Goal: Navigation & Orientation: Understand site structure

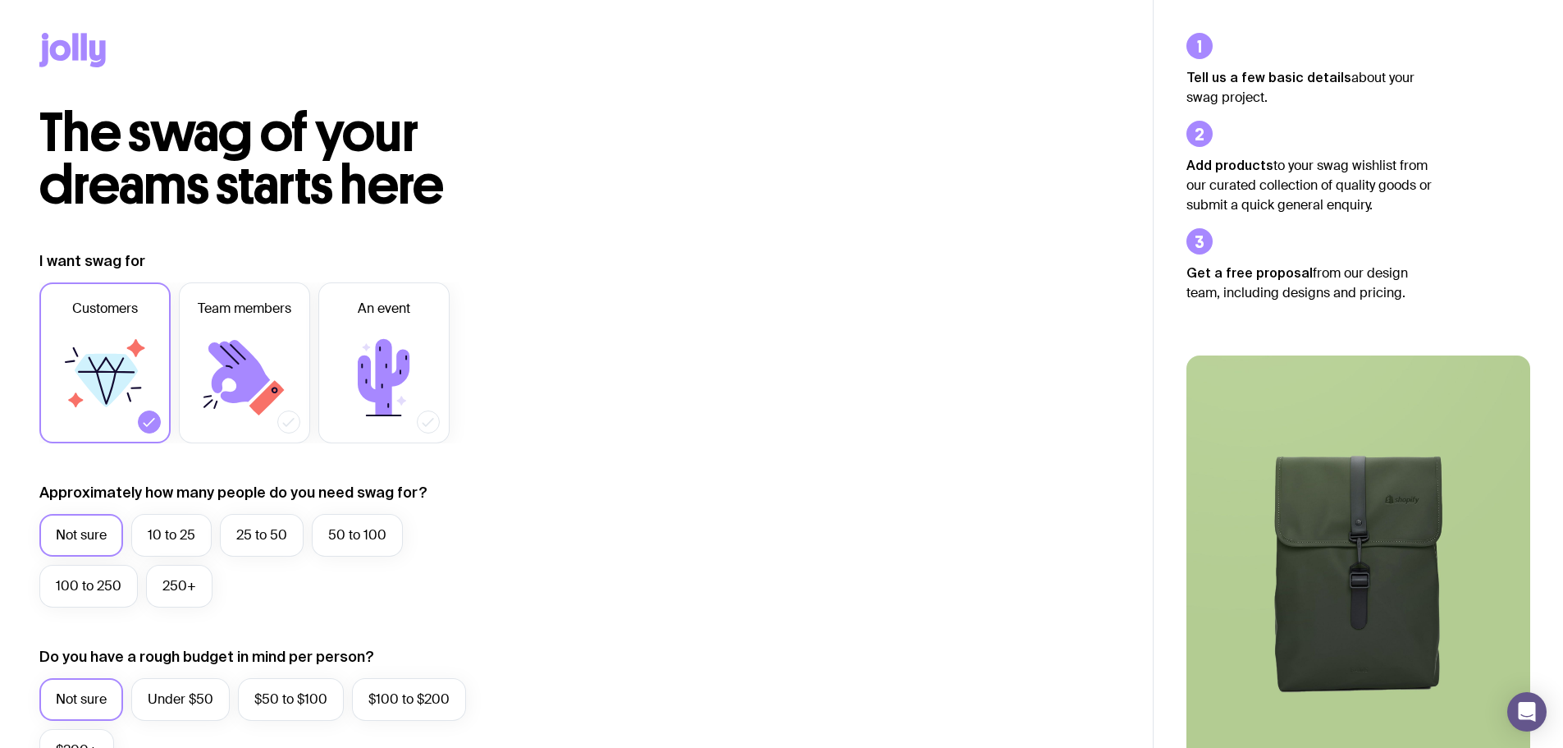
click at [63, 43] on icon at bounding box center [60, 50] width 21 height 21
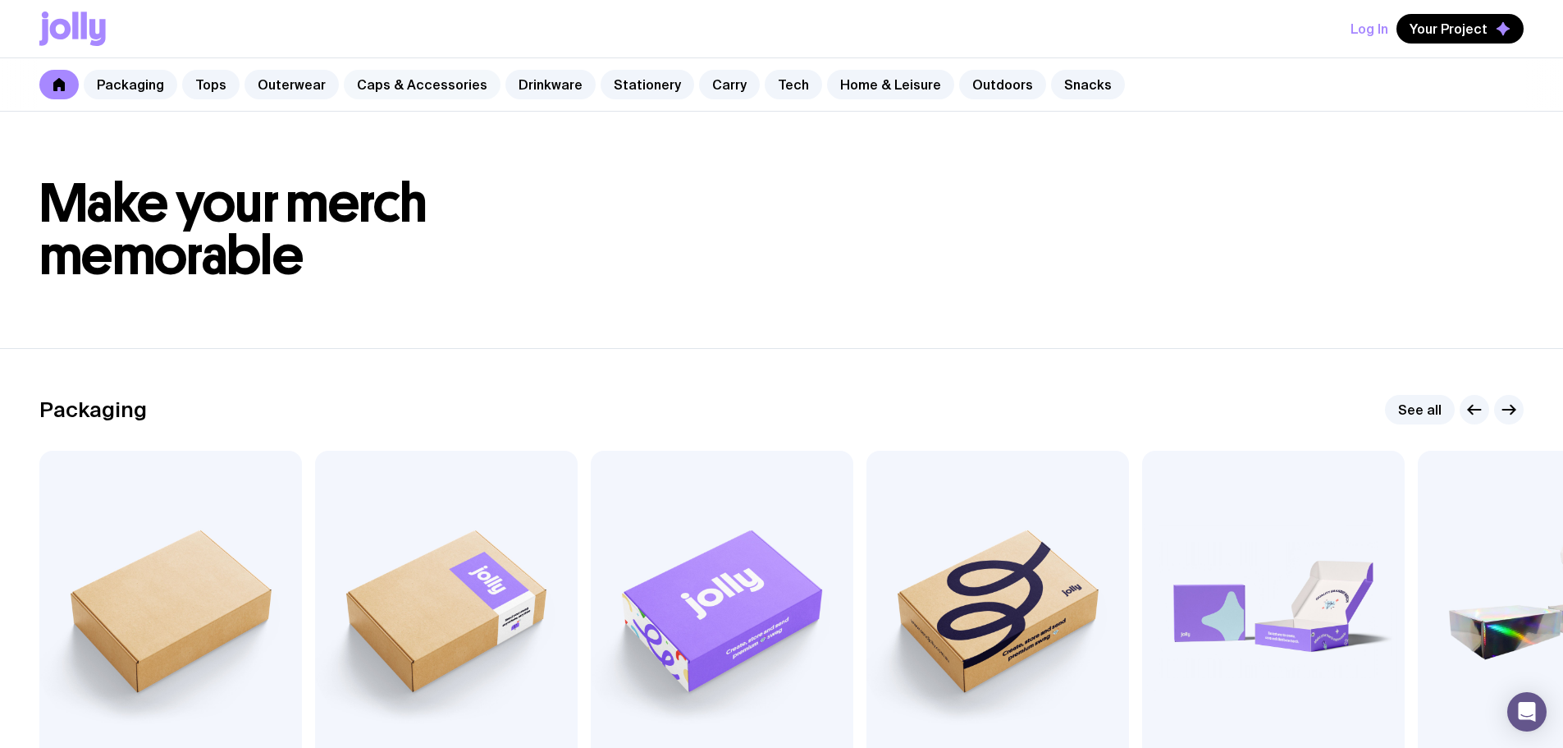
click at [432, 91] on link "Caps & Accessories" at bounding box center [422, 85] width 157 height 30
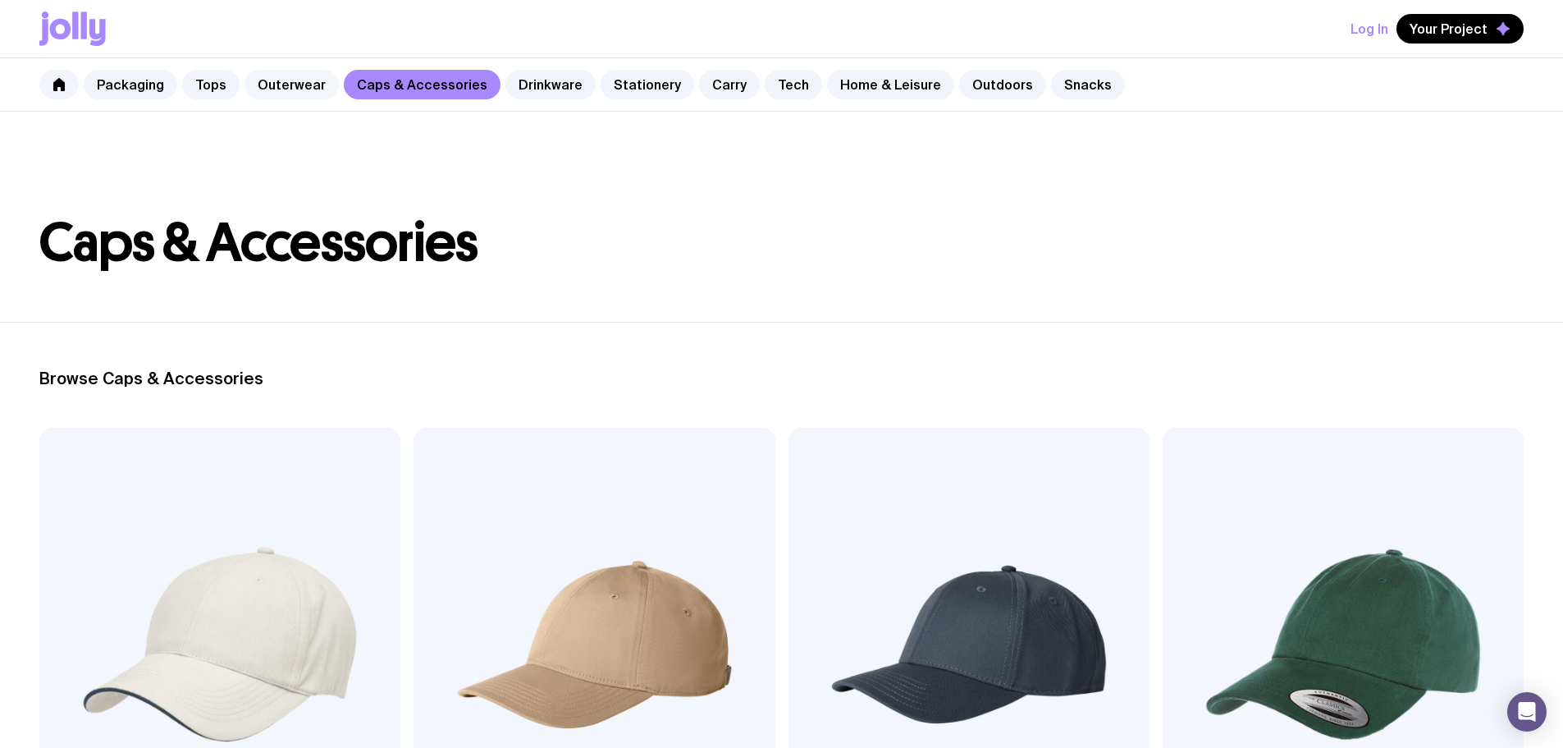
click at [286, 80] on link "Outerwear" at bounding box center [292, 85] width 94 height 30
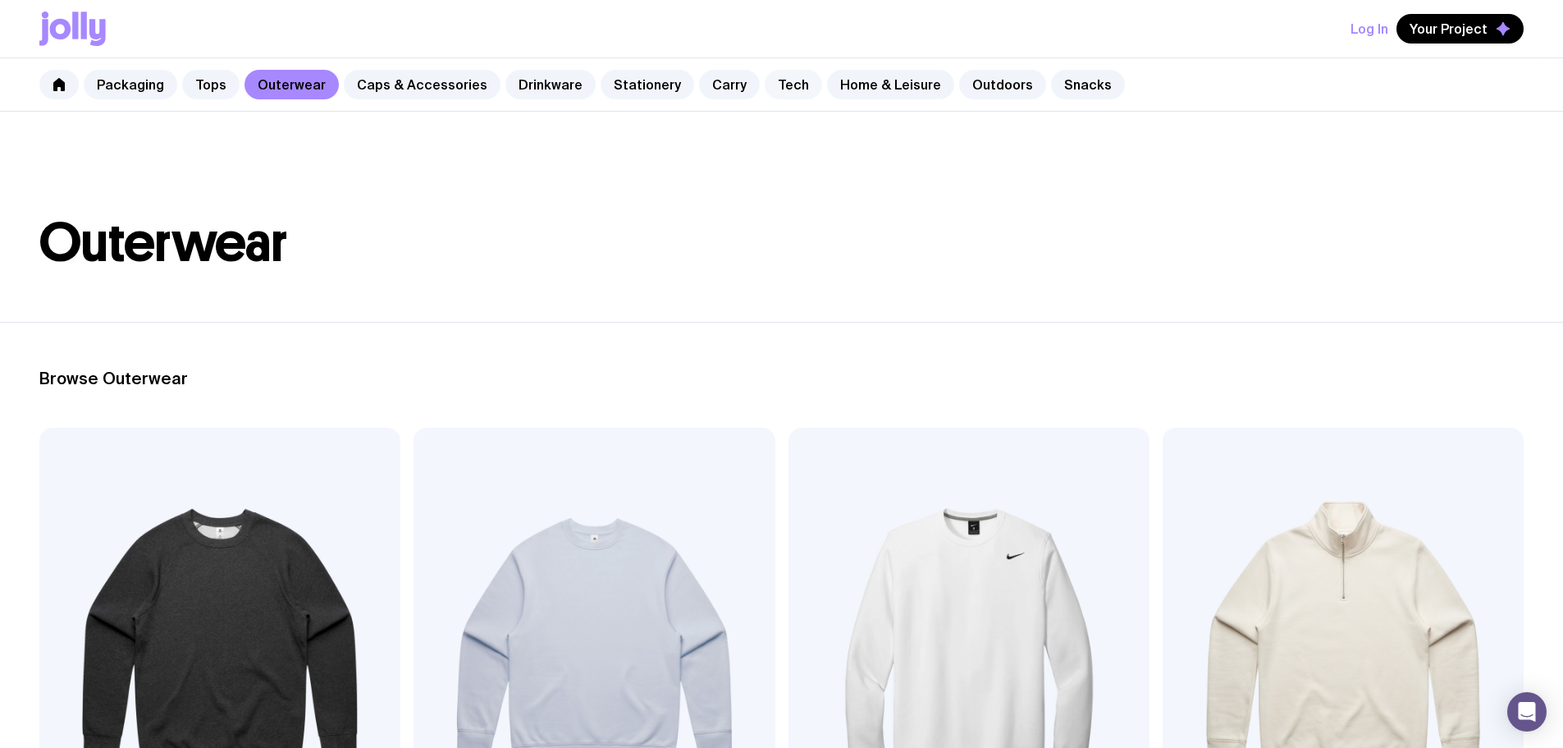
click at [765, 83] on link "Tech" at bounding box center [793, 85] width 57 height 30
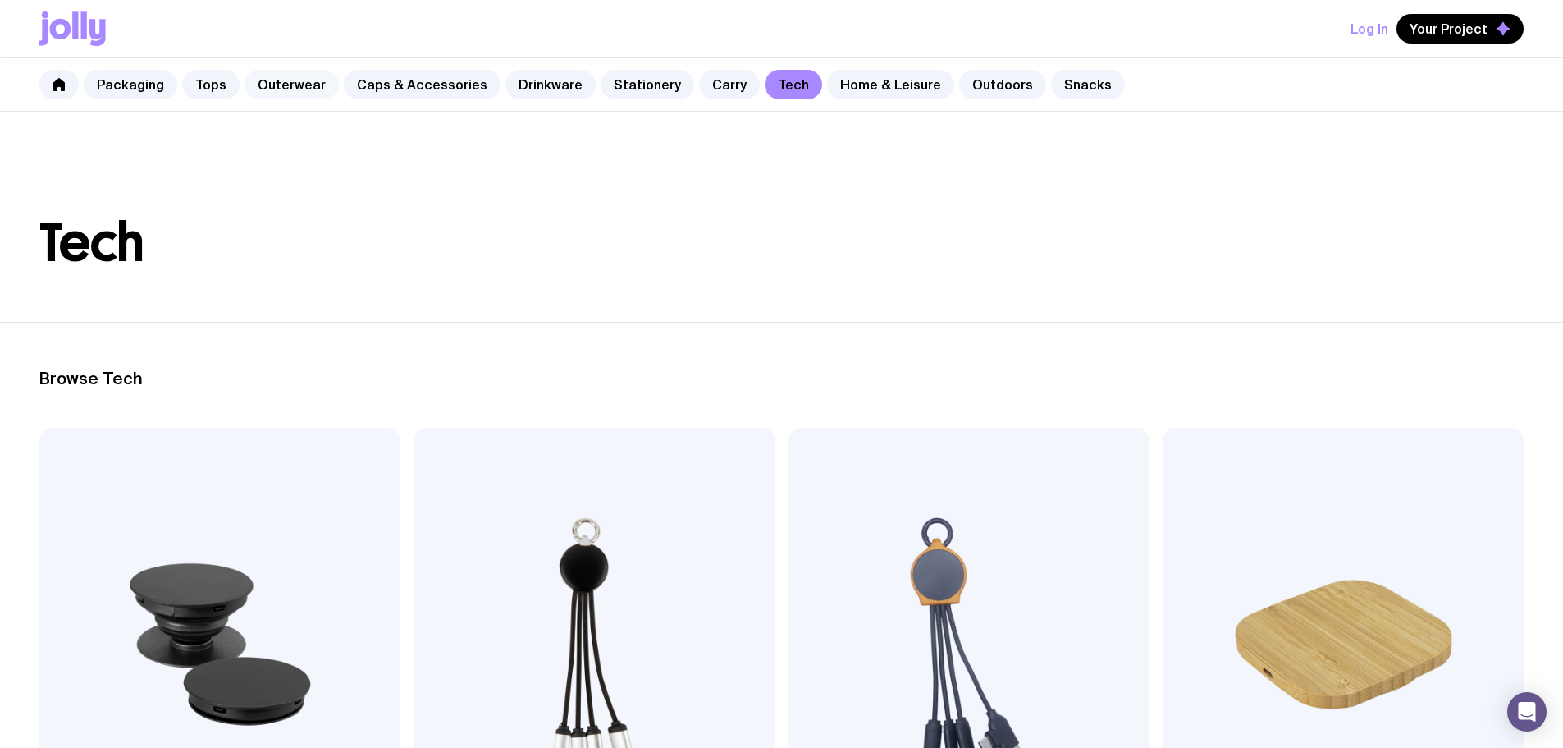
click at [275, 75] on link "Outerwear" at bounding box center [292, 85] width 94 height 30
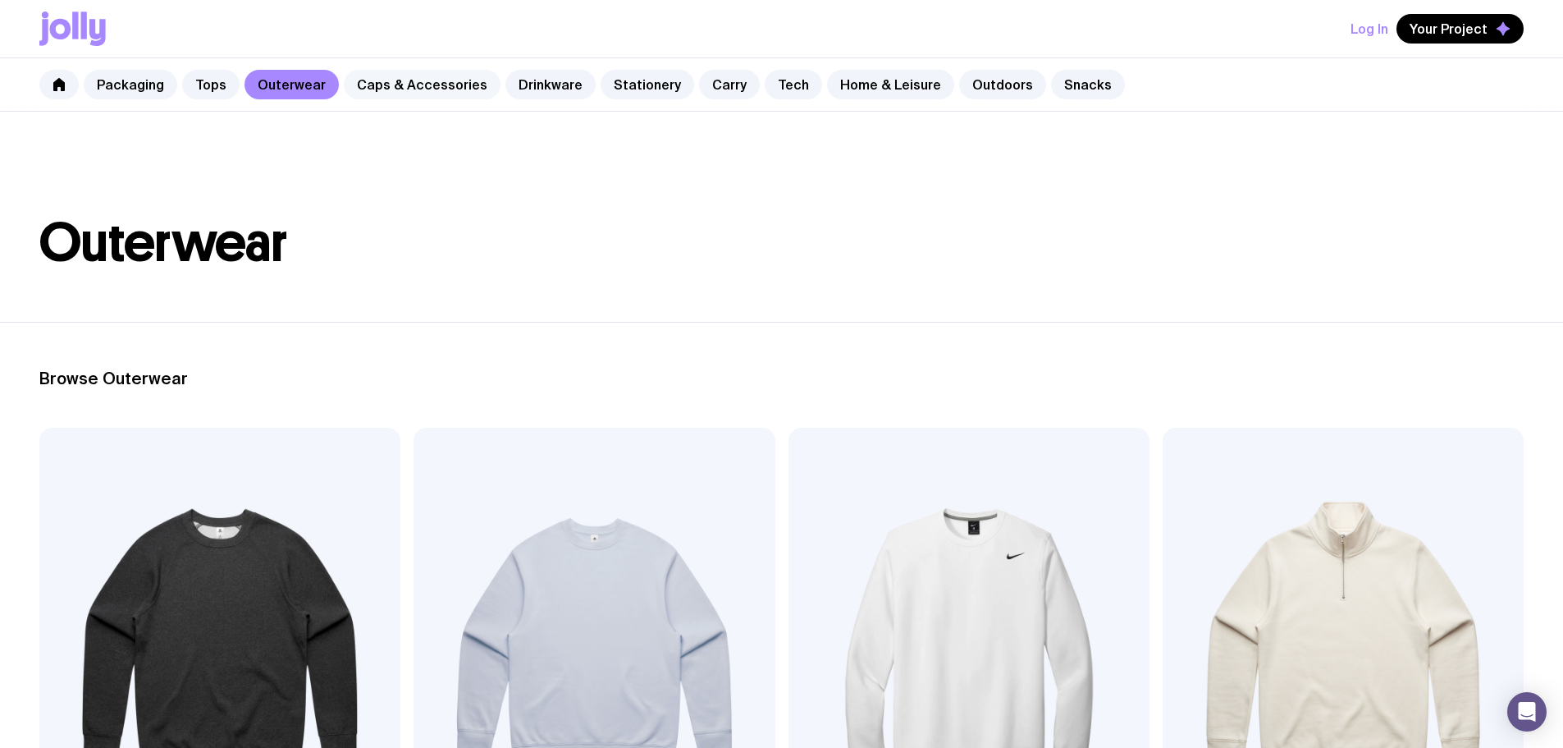
click at [419, 94] on link "Caps & Accessories" at bounding box center [422, 85] width 157 height 30
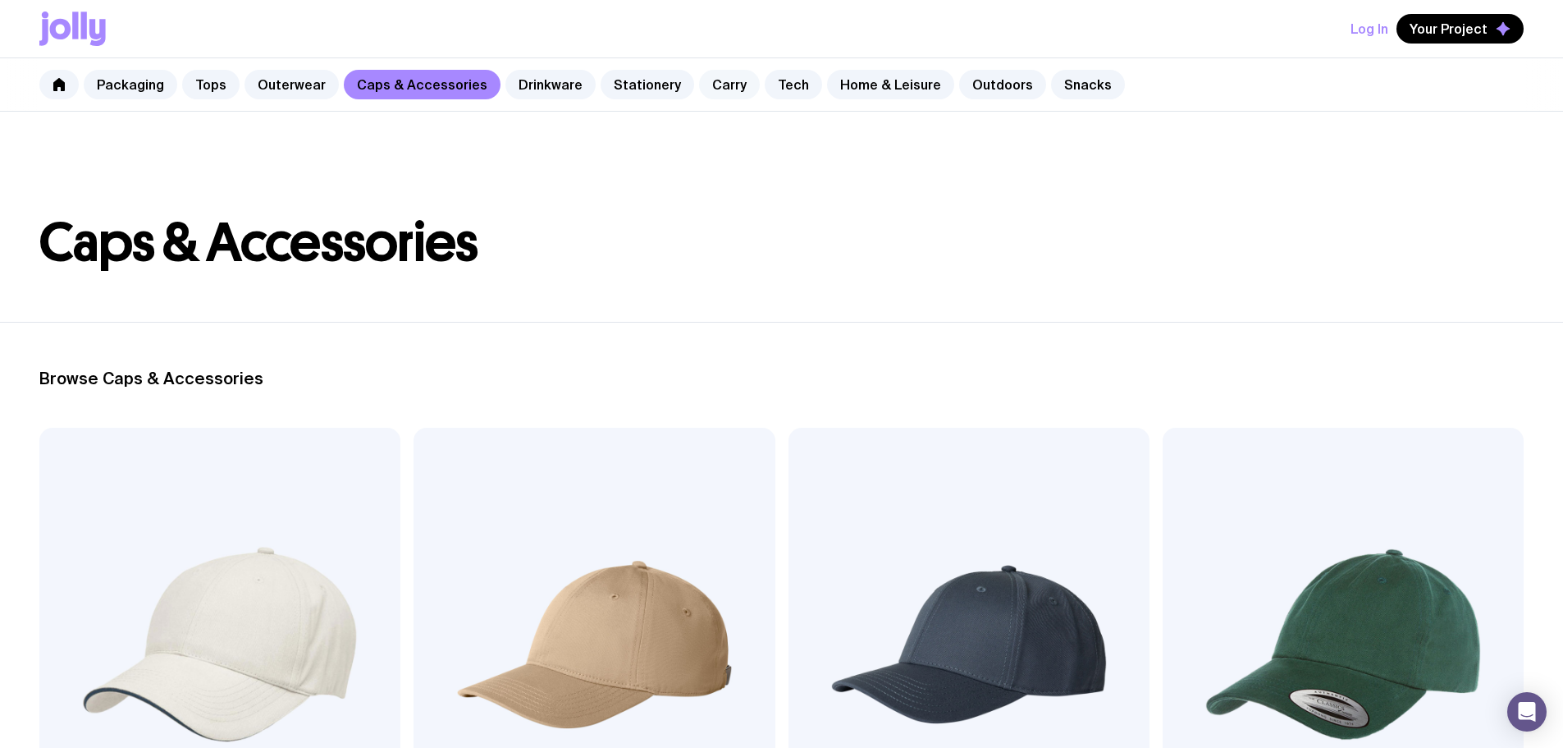
click at [699, 87] on link "Carry" at bounding box center [729, 85] width 61 height 30
